Goal: Task Accomplishment & Management: Manage account settings

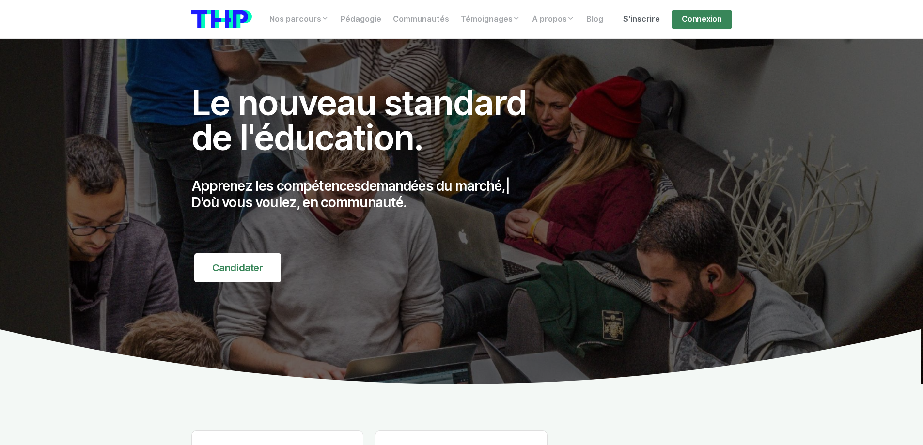
drag, startPoint x: 693, startPoint y: 16, endPoint x: 656, endPoint y: 29, distance: 38.3
click at [693, 16] on link "Connexion" at bounding box center [701, 19] width 60 height 19
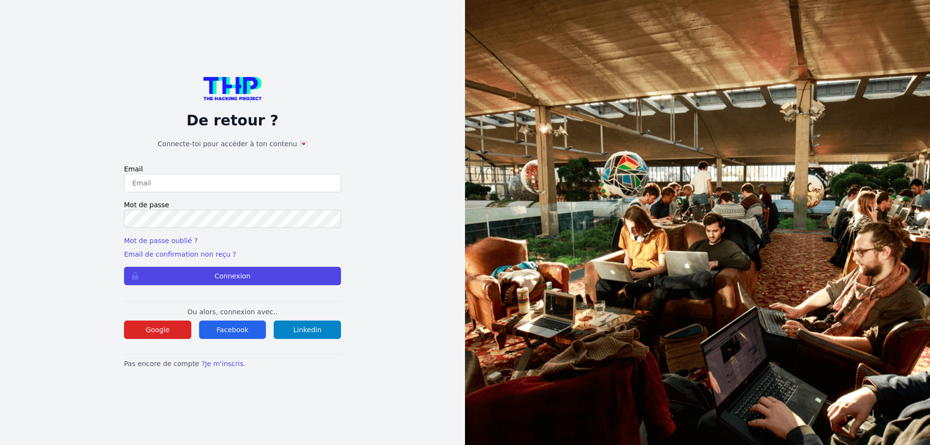
click at [195, 187] on input "email" at bounding box center [232, 183] width 217 height 18
type input "[PERSON_NAME][EMAIL_ADDRESS][PERSON_NAME][DOMAIN_NAME]"
click at [161, 232] on form "Email [PERSON_NAME][EMAIL_ADDRESS][PERSON_NAME][DOMAIN_NAME] Mot de passe Mot d…" at bounding box center [232, 224] width 217 height 121
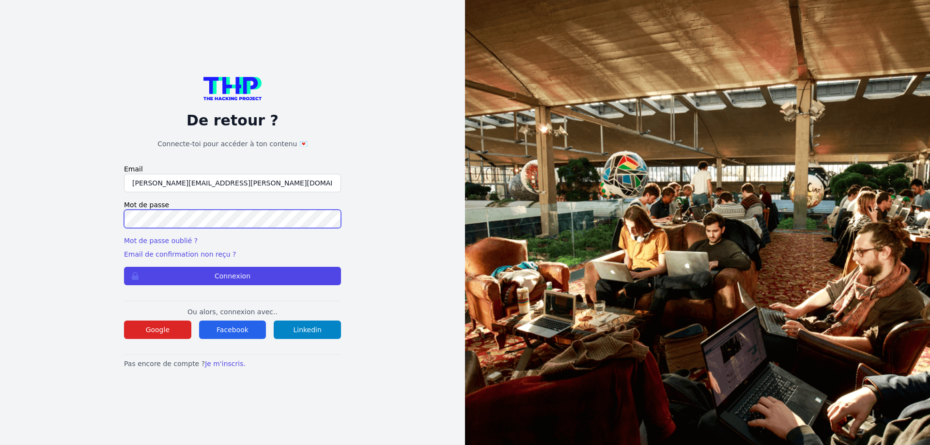
click at [124, 267] on button "Connexion" at bounding box center [232, 276] width 217 height 18
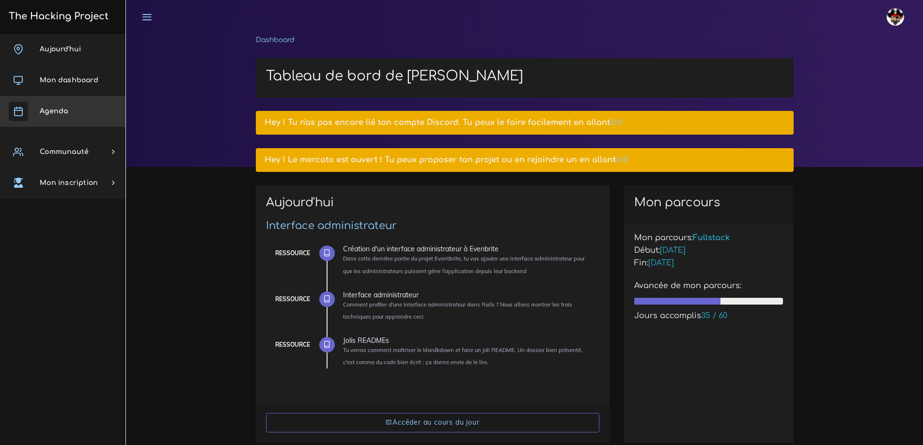
drag, startPoint x: 70, startPoint y: 103, endPoint x: 77, endPoint y: 102, distance: 6.5
click at [70, 103] on link "Agenda" at bounding box center [62, 111] width 125 height 31
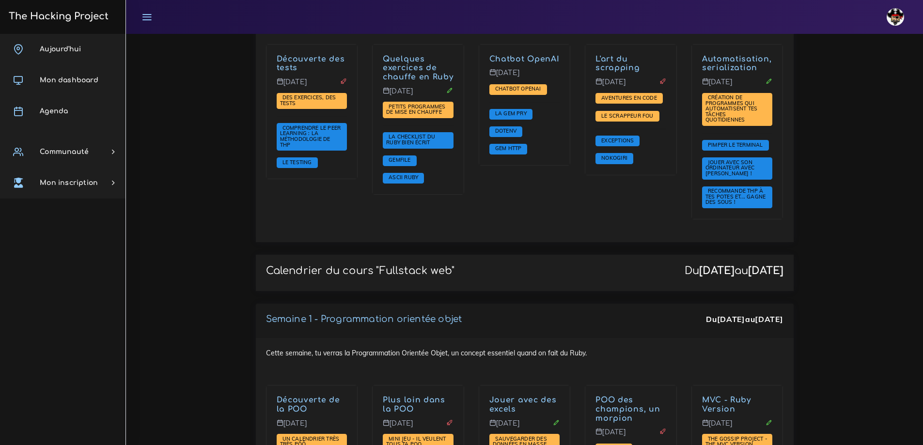
scroll to position [1162, 0]
